Goal: Communication & Community: Answer question/provide support

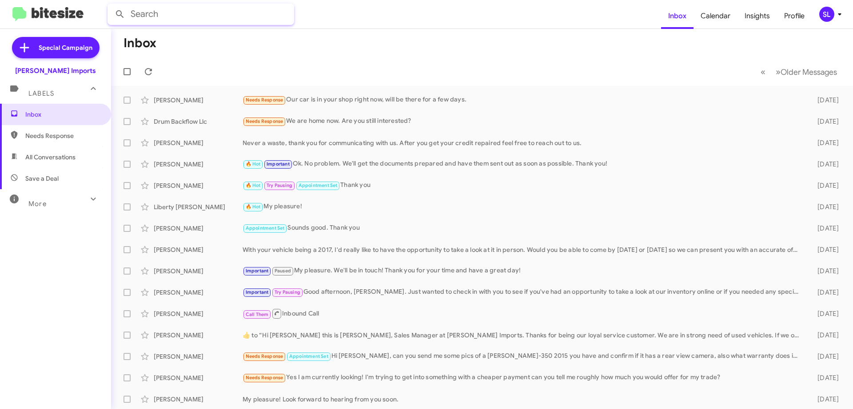
click at [161, 15] on input "text" at bounding box center [201, 14] width 187 height 21
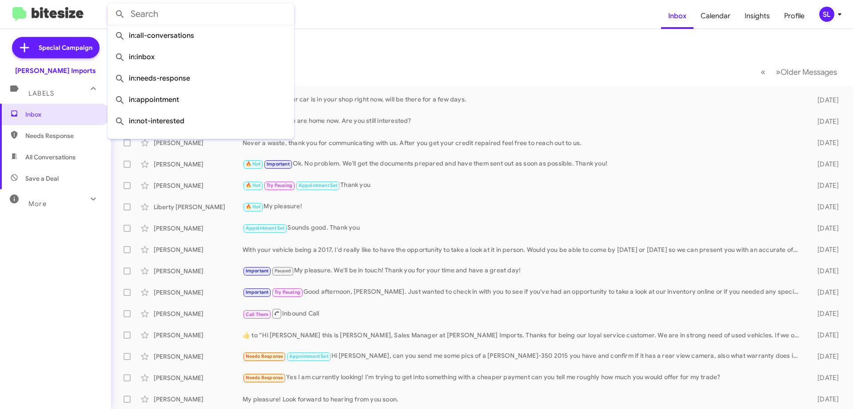
click at [354, 14] on form at bounding box center [385, 14] width 554 height 21
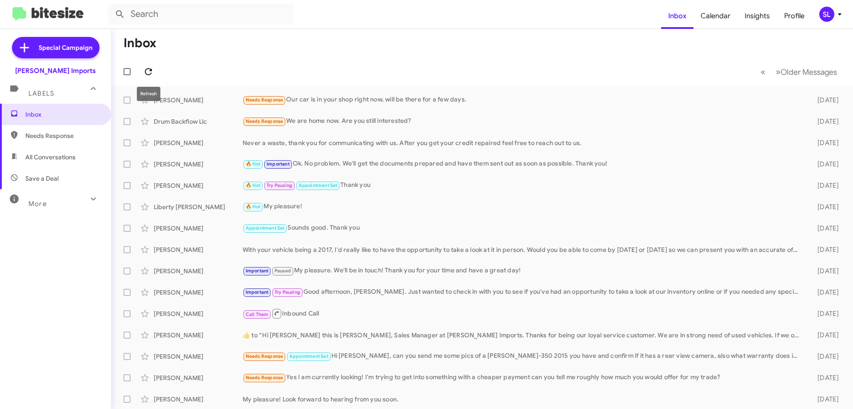
click at [152, 70] on icon at bounding box center [148, 71] width 11 height 11
click at [148, 70] on icon at bounding box center [148, 71] width 11 height 11
click at [62, 157] on span "All Conversations" at bounding box center [50, 156] width 50 height 9
type input "in:all-conversations"
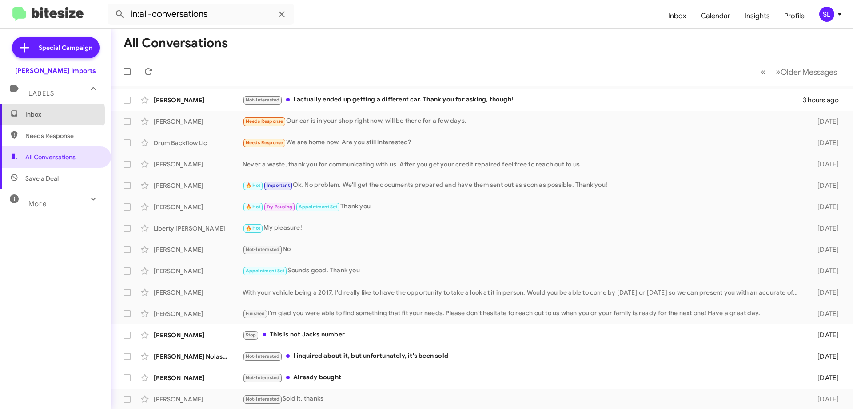
click at [36, 115] on span "Inbox" at bounding box center [63, 114] width 76 height 9
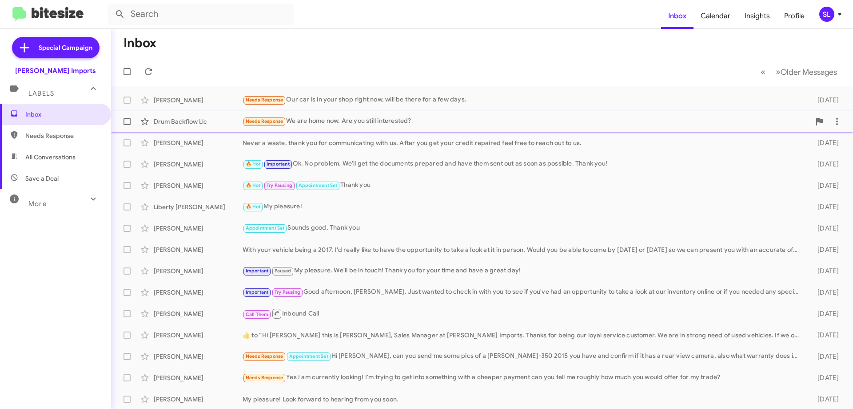
click at [442, 120] on div "Needs Response We are home now. Are you still interested?" at bounding box center [527, 121] width 568 height 10
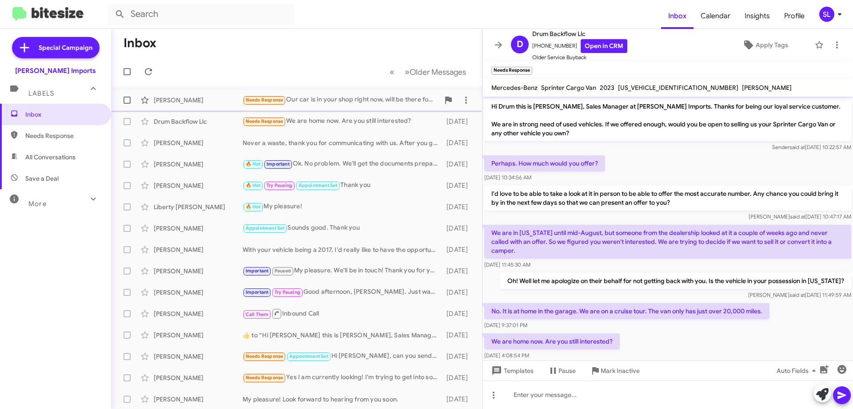
click at [316, 100] on div "Needs Response Our car is in your shop right now, will be there for a few days." at bounding box center [341, 100] width 197 height 10
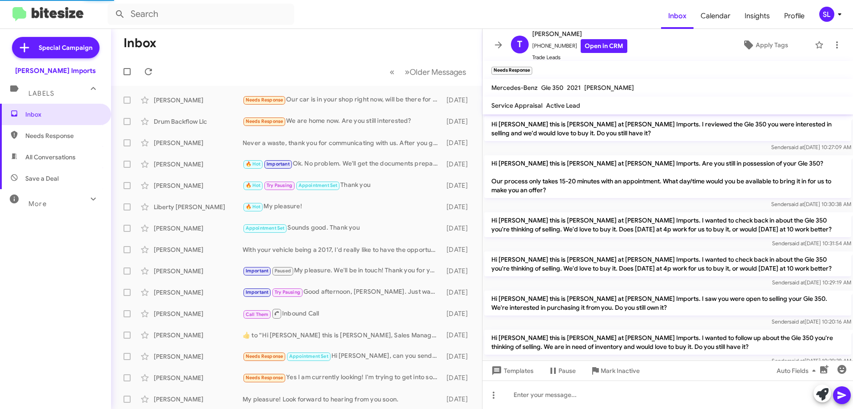
scroll to position [232, 0]
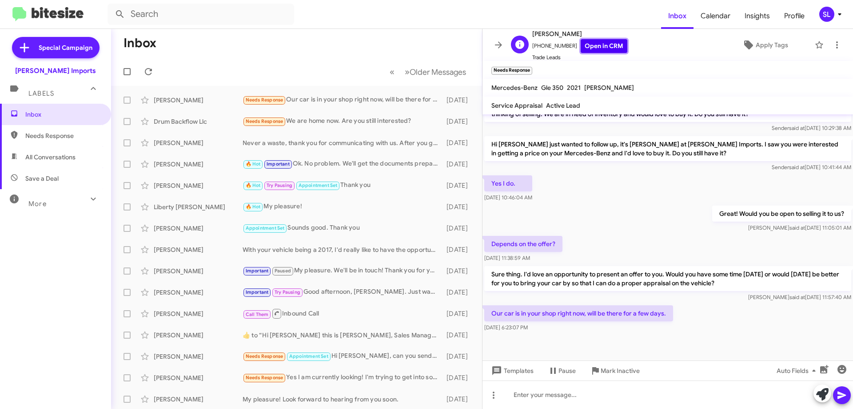
click at [600, 44] on link "Open in CRM" at bounding box center [604, 46] width 47 height 14
